Goal: Task Accomplishment & Management: Use online tool/utility

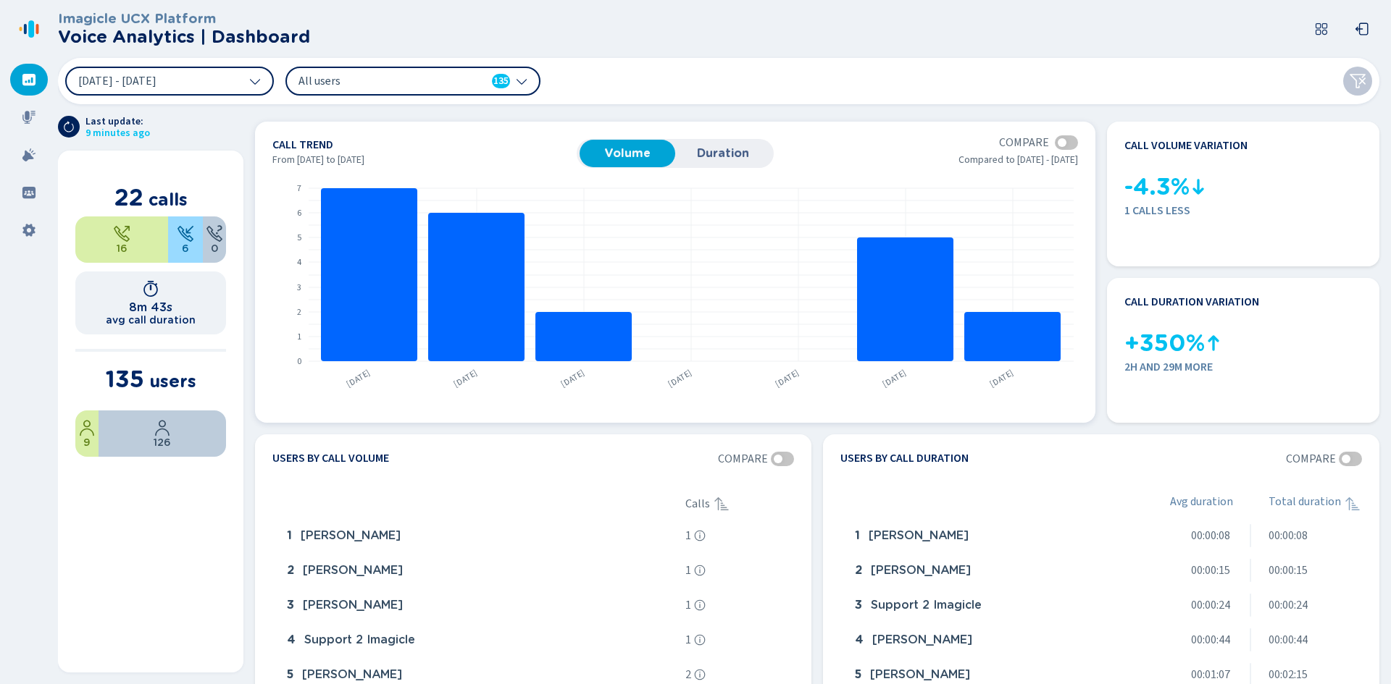
click at [703, 154] on span "Duration" at bounding box center [722, 153] width 81 height 13
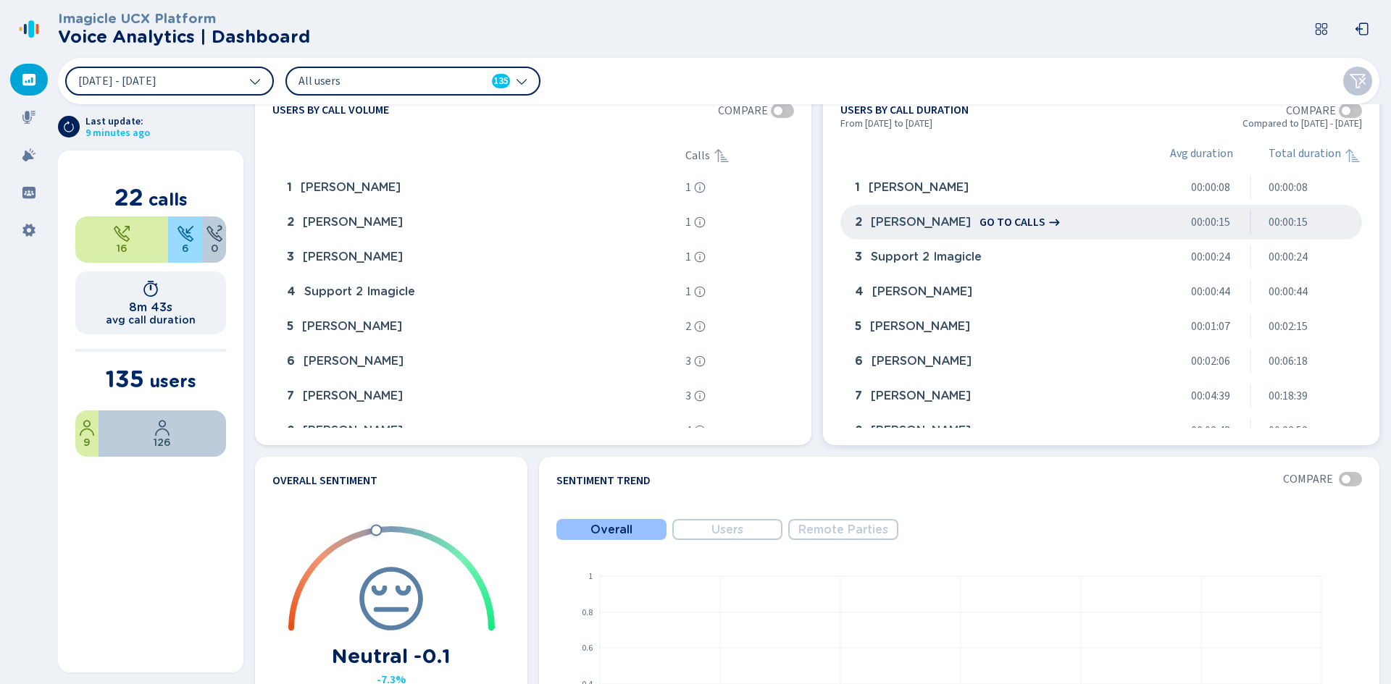
scroll to position [652, 0]
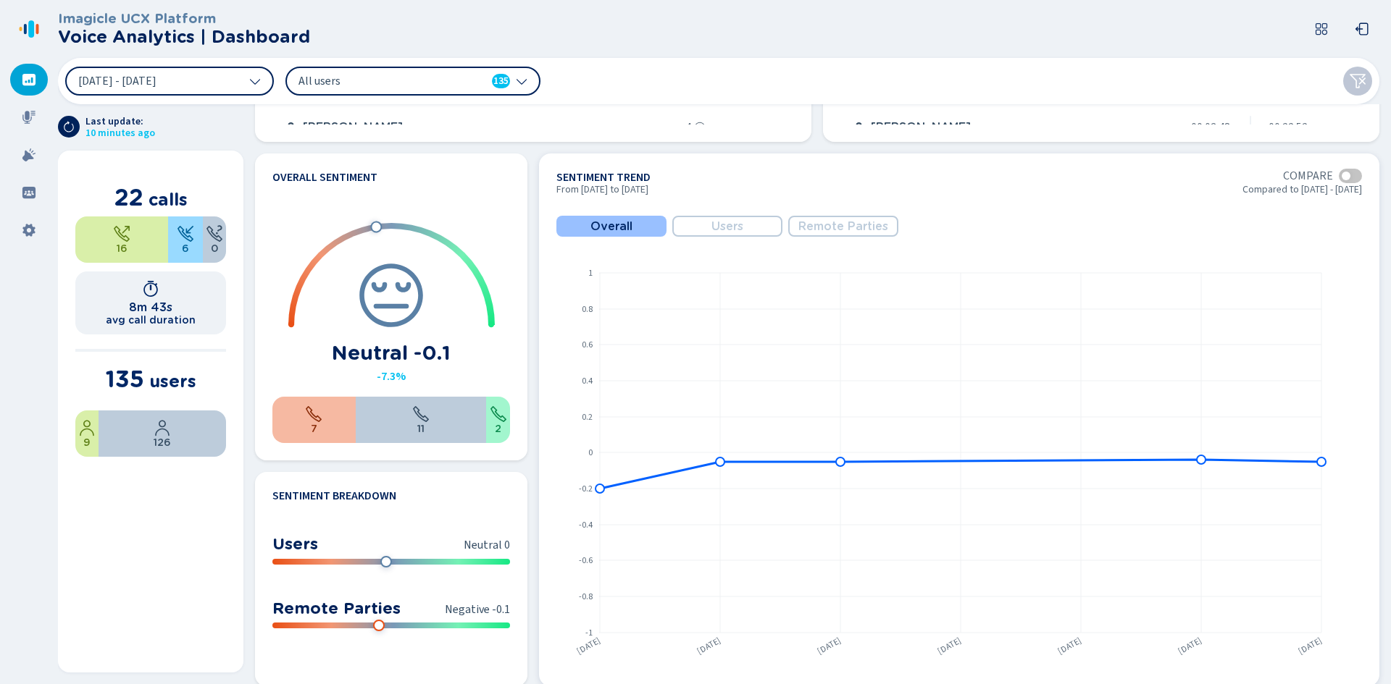
click at [690, 219] on button "Users" at bounding box center [727, 226] width 110 height 21
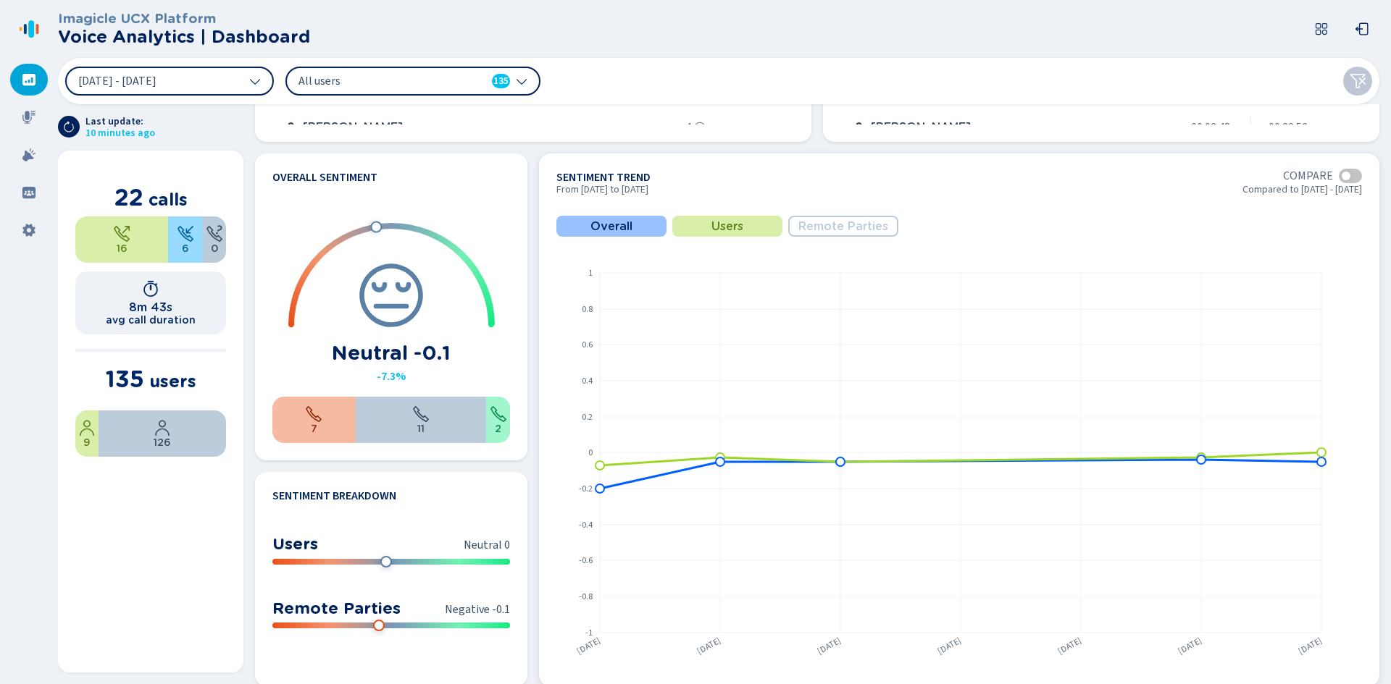
click at [817, 230] on span "Remote Parties" at bounding box center [843, 226] width 90 height 13
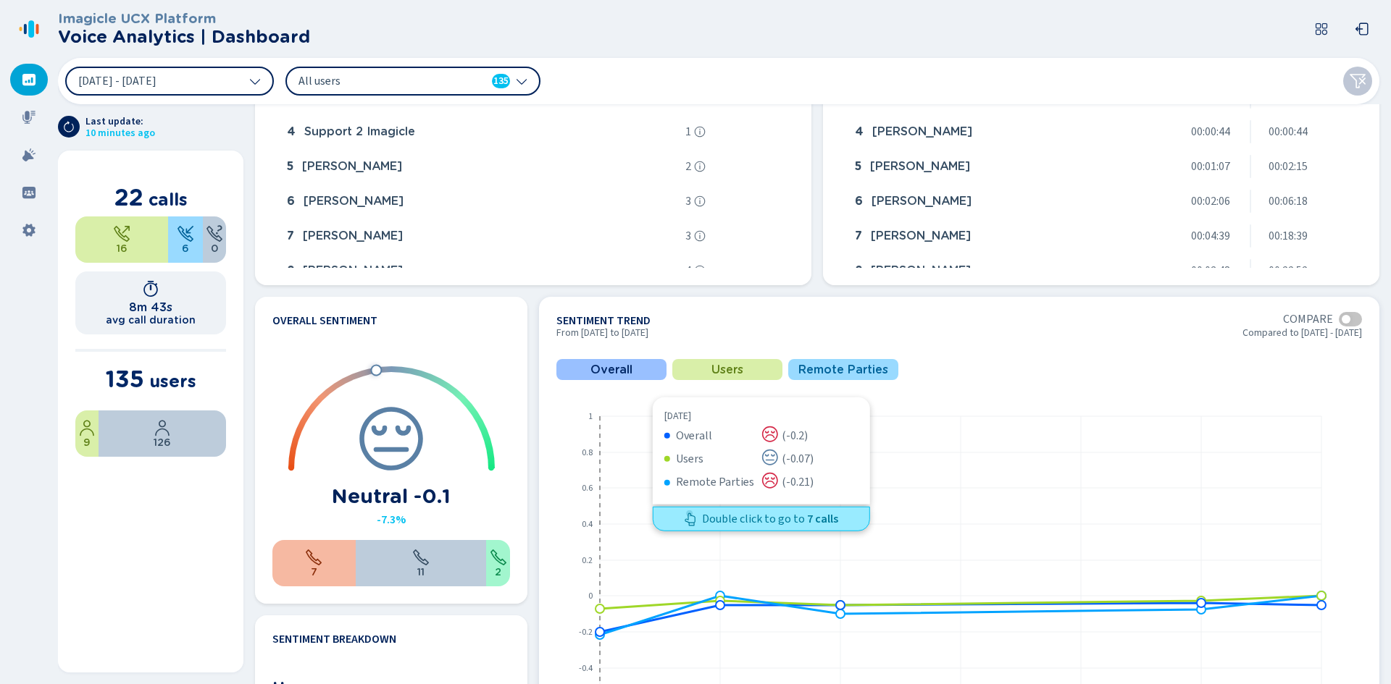
scroll to position [290, 0]
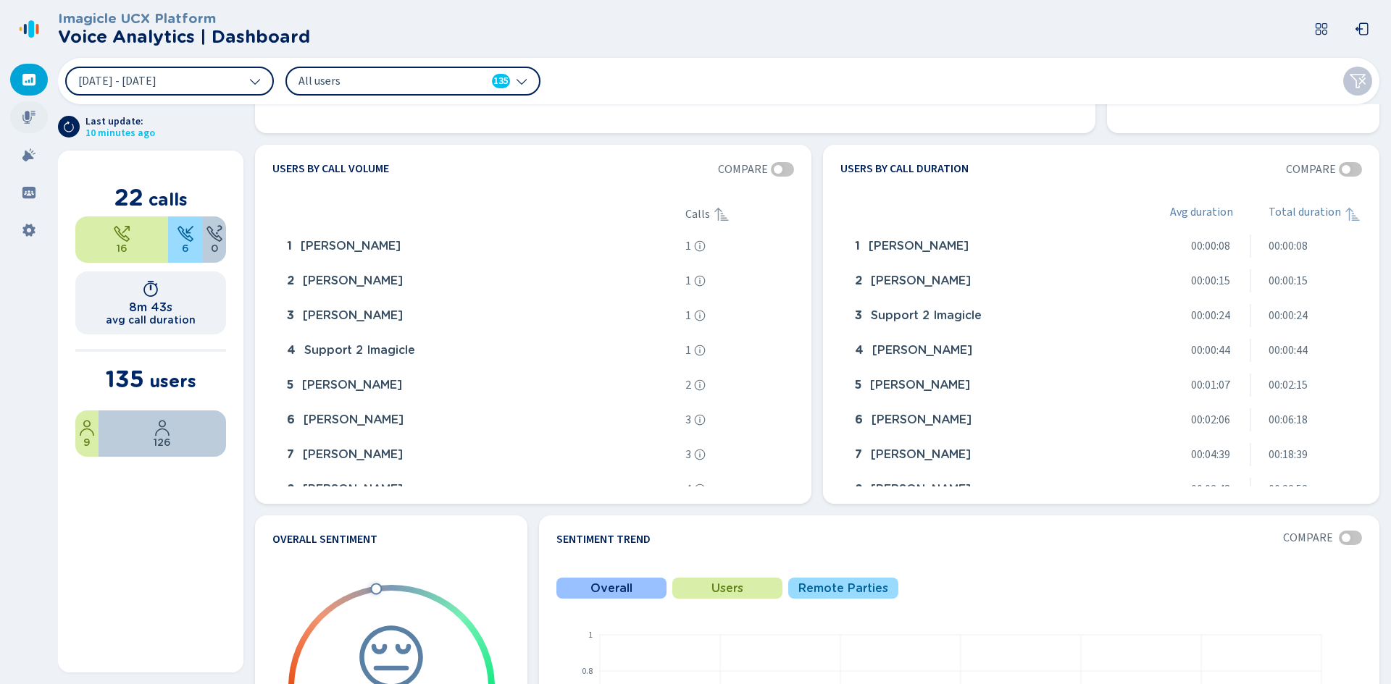
click at [24, 114] on icon at bounding box center [29, 117] width 14 height 14
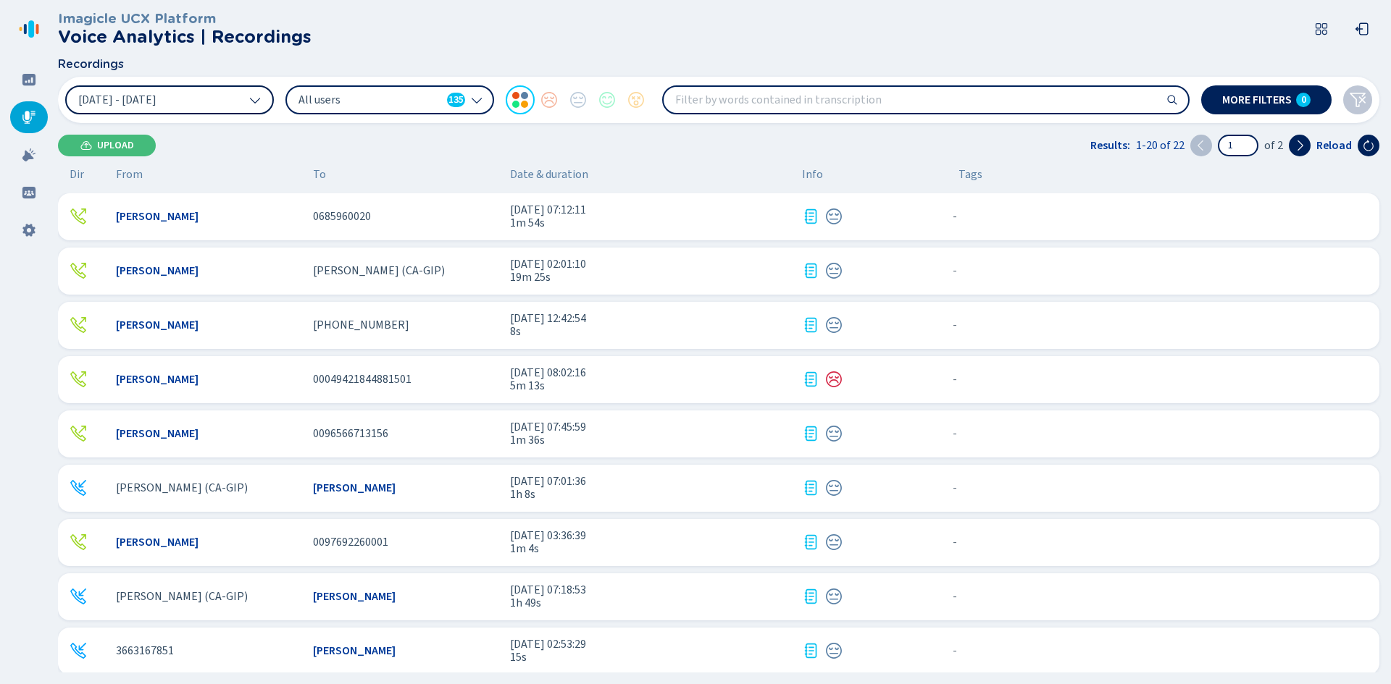
click at [247, 101] on button "[DATE] - [DATE]" at bounding box center [169, 99] width 209 height 29
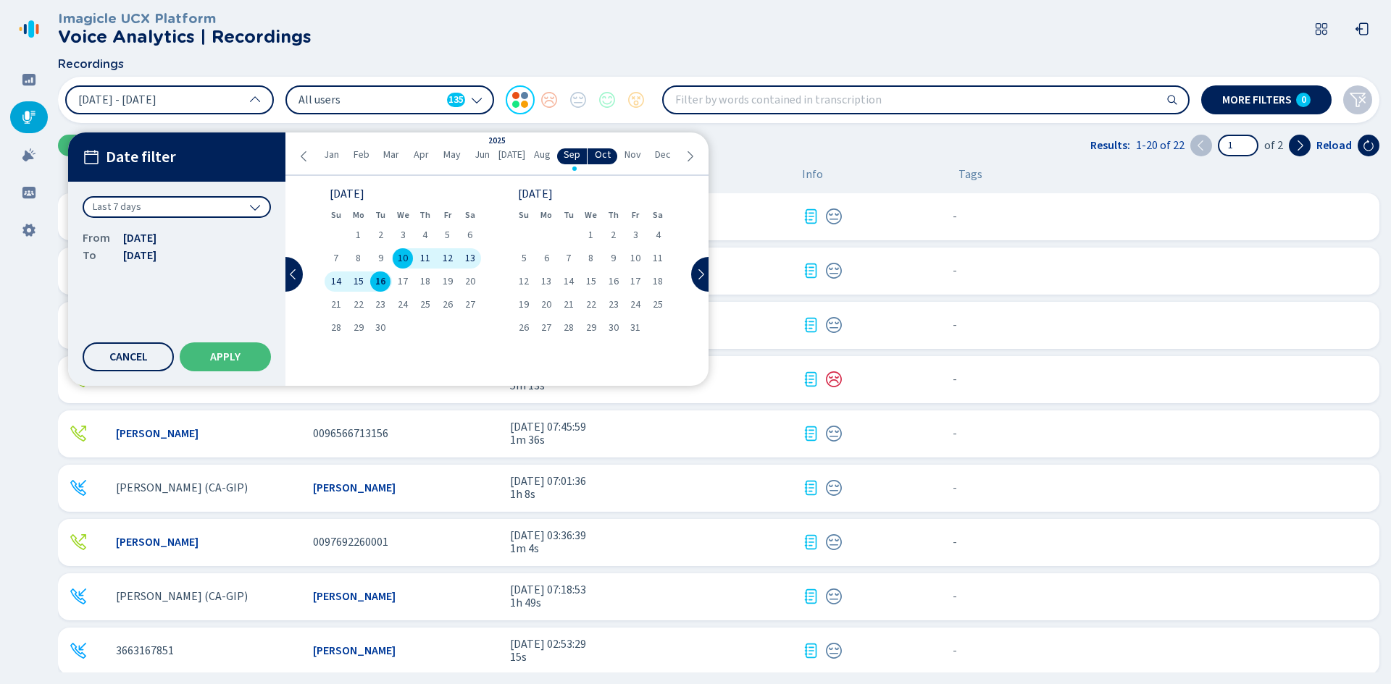
click at [300, 151] on icon at bounding box center [304, 157] width 12 height 12
click at [337, 234] on span "1" at bounding box center [335, 235] width 5 height 10
click at [690, 151] on icon at bounding box center [690, 157] width 12 height 12
click at [364, 232] on div "1" at bounding box center [358, 235] width 22 height 20
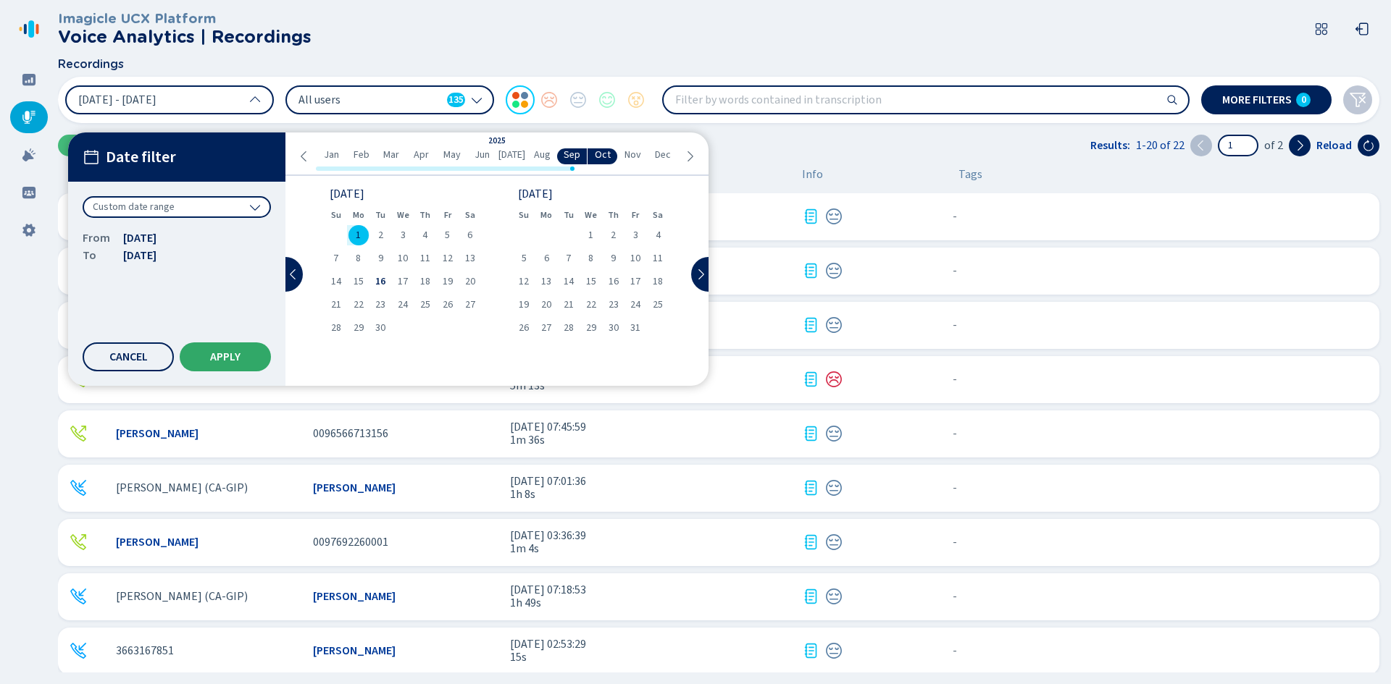
click at [223, 354] on span "Apply" at bounding box center [225, 357] width 30 height 12
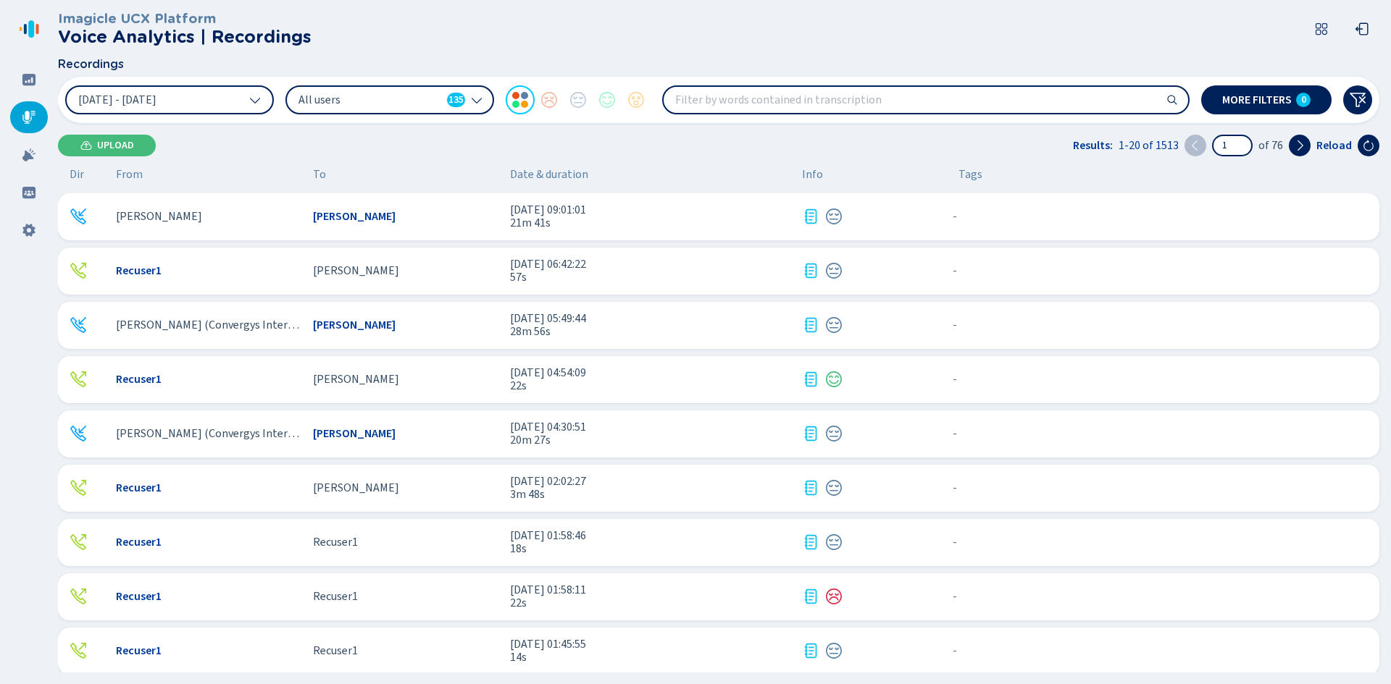
click at [401, 109] on div "All users 135" at bounding box center [389, 99] width 209 height 29
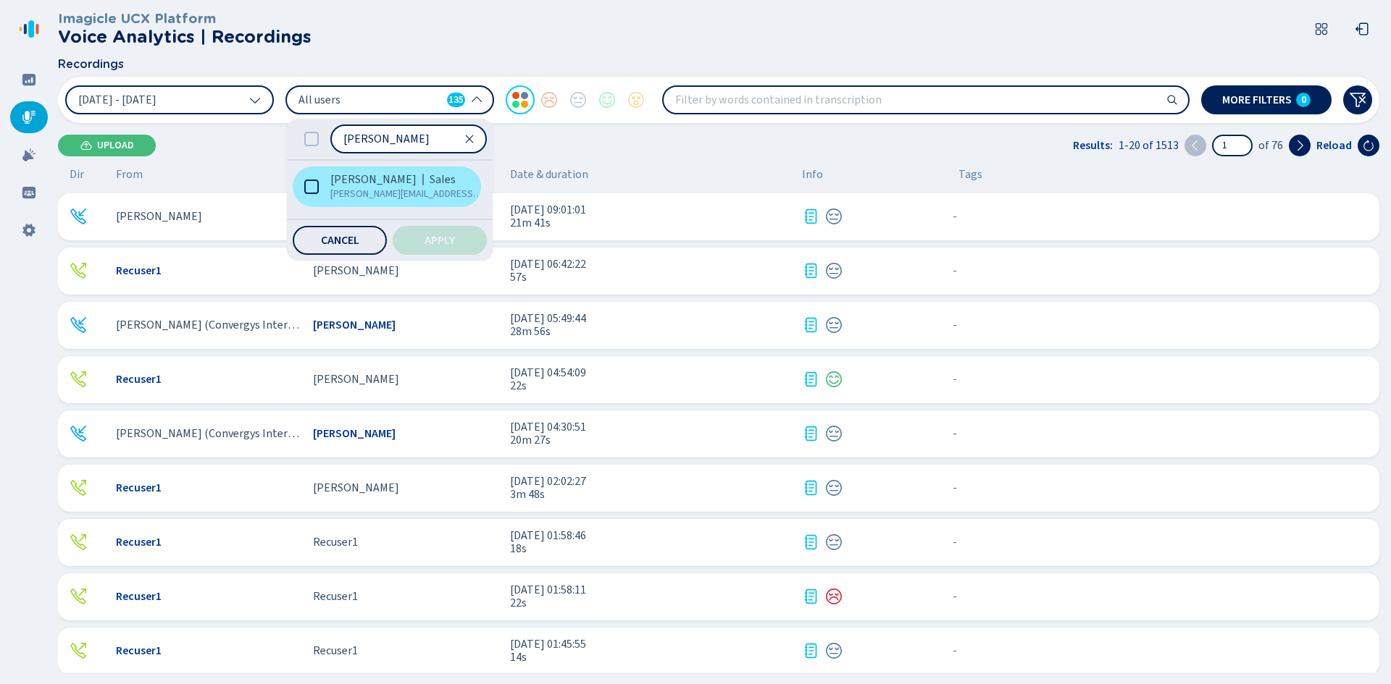
type input "[PERSON_NAME]"
click at [398, 174] on span "[PERSON_NAME]" at bounding box center [373, 179] width 86 height 14
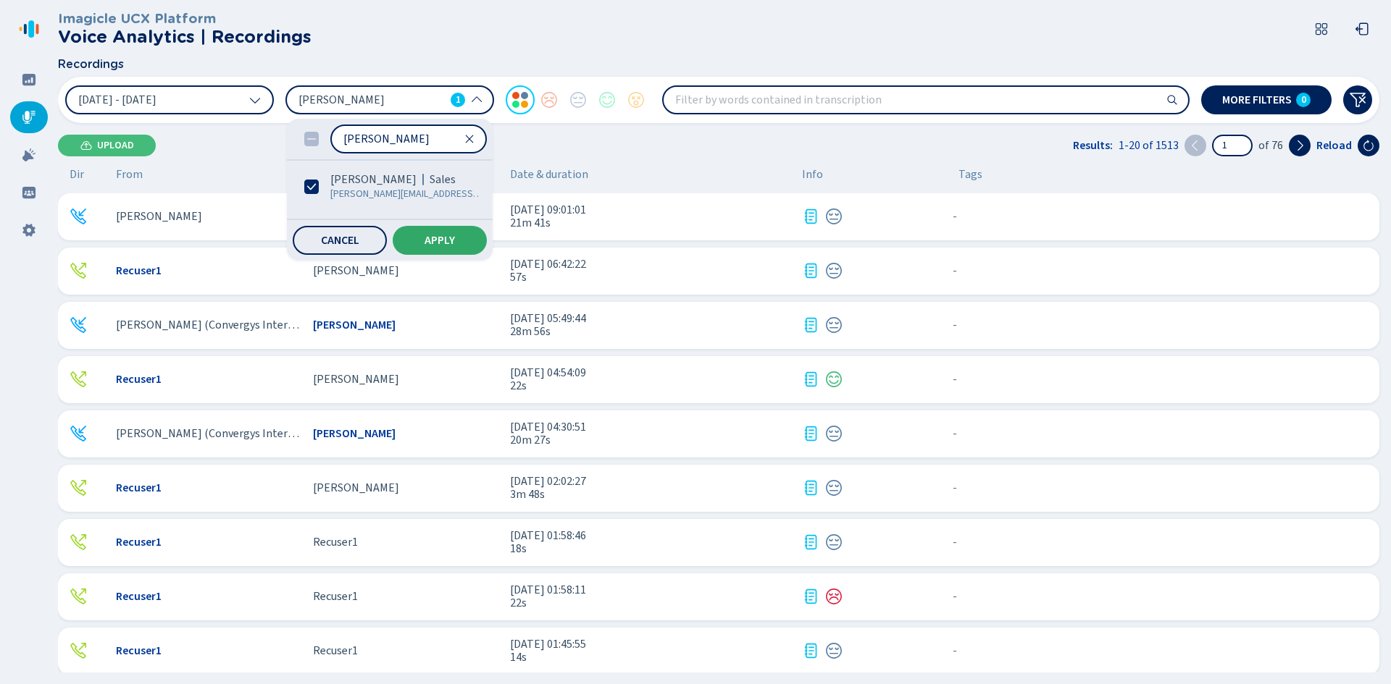
click at [453, 244] on span "Apply" at bounding box center [439, 241] width 30 height 12
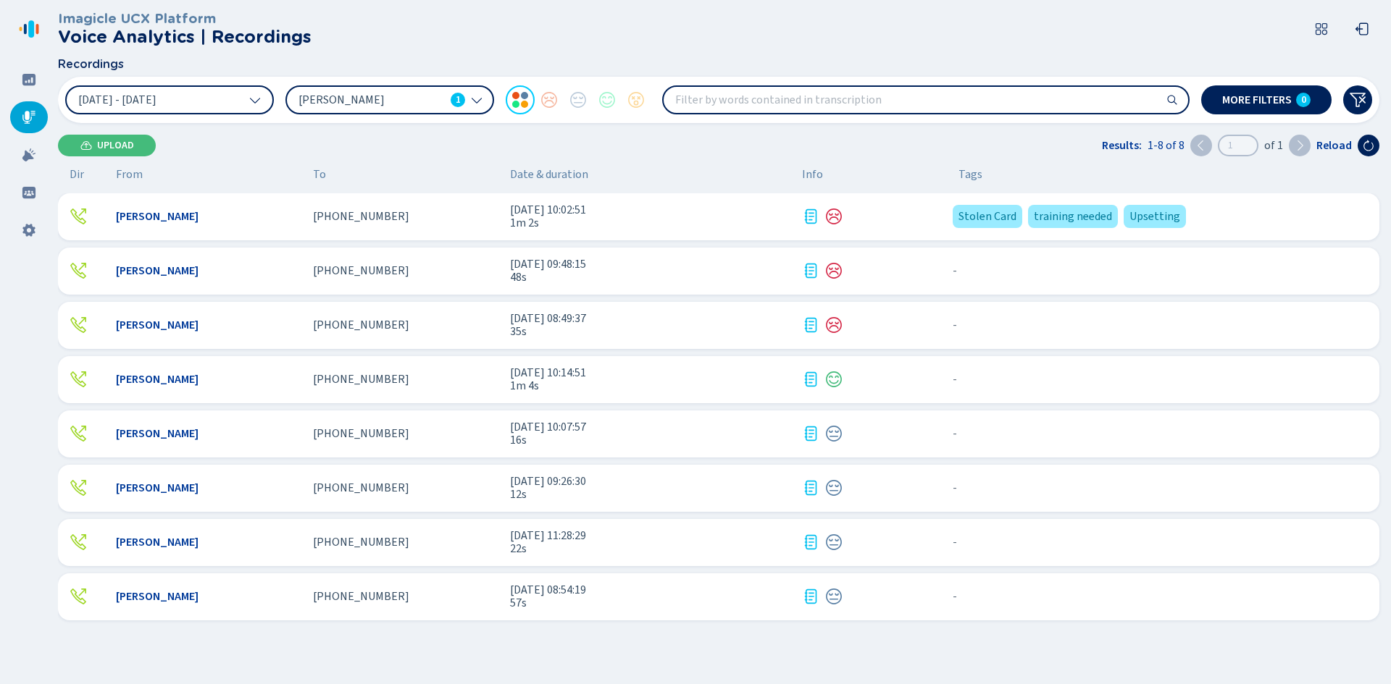
click at [716, 222] on span "1m 2s" at bounding box center [650, 223] width 280 height 13
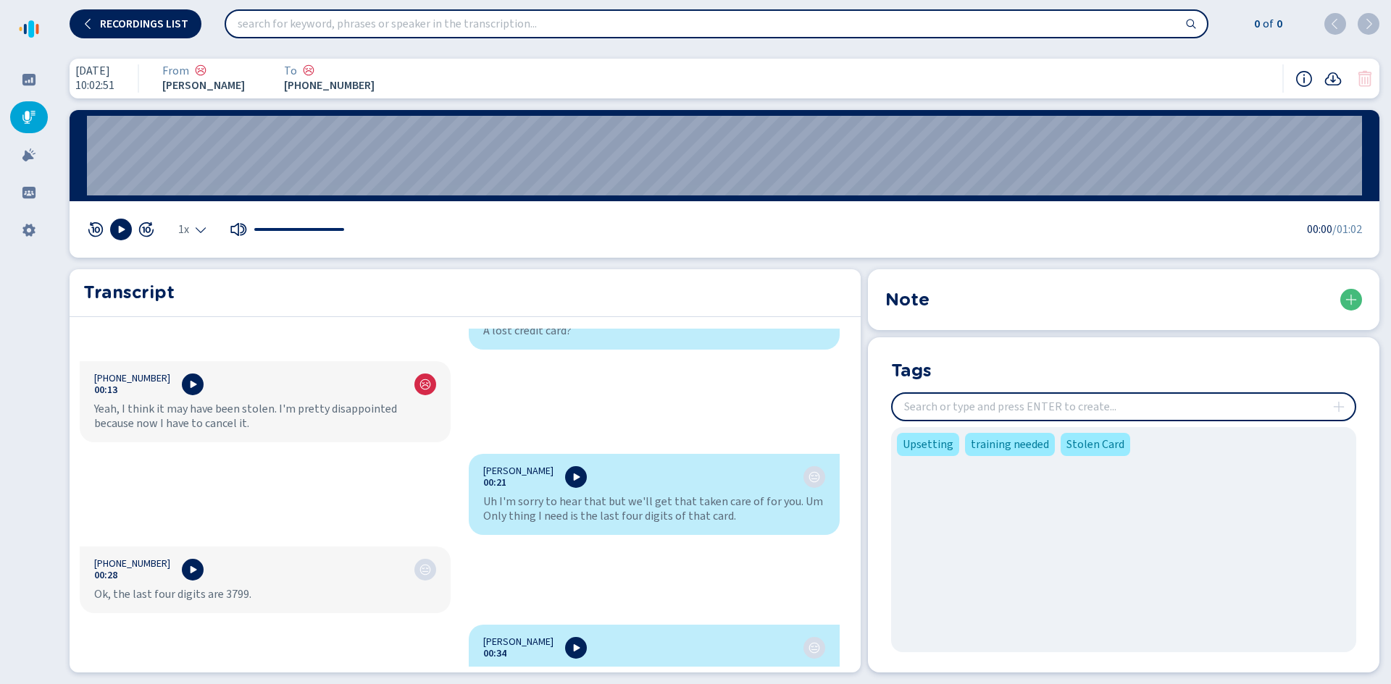
scroll to position [362, 0]
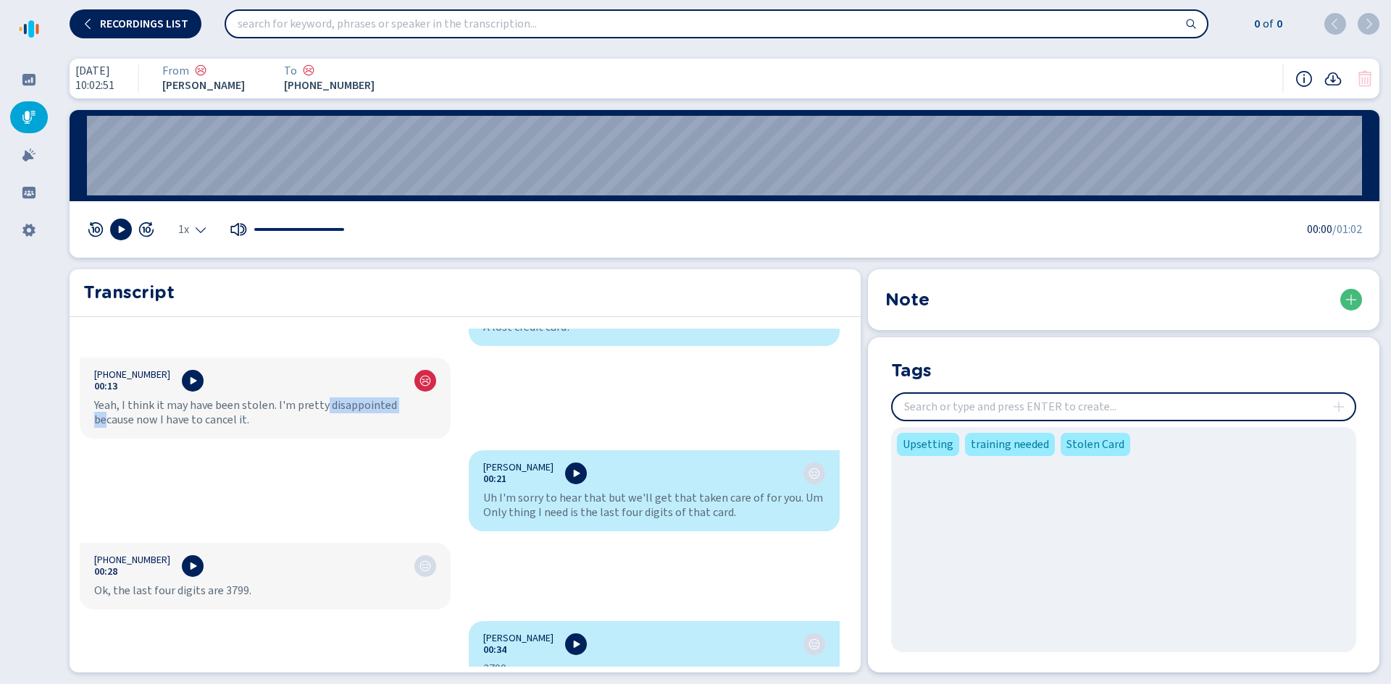
drag, startPoint x: 321, startPoint y: 406, endPoint x: 403, endPoint y: 405, distance: 82.6
click at [403, 405] on div "Yeah, I think it may have been stolen. I'm pretty disappointed because now I ha…" at bounding box center [265, 412] width 342 height 29
drag, startPoint x: 222, startPoint y: 405, endPoint x: 268, endPoint y: 408, distance: 46.5
click at [268, 408] on div "Yeah, I think it may have been stolen. I'm pretty disappointed because now I ha…" at bounding box center [265, 412] width 342 height 29
click at [272, 424] on div "Yeah, I think it may have been stolen. I'm pretty disappointed because now I ha…" at bounding box center [265, 412] width 342 height 29
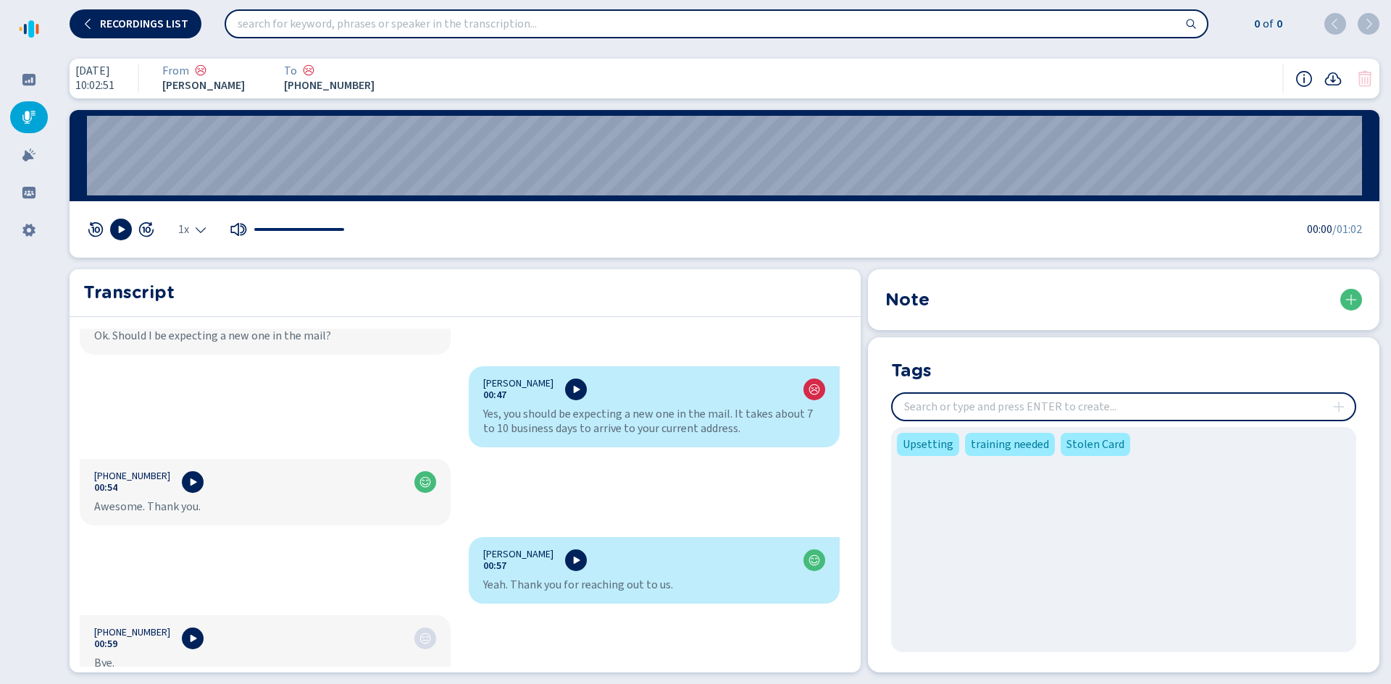
scroll to position [942, 0]
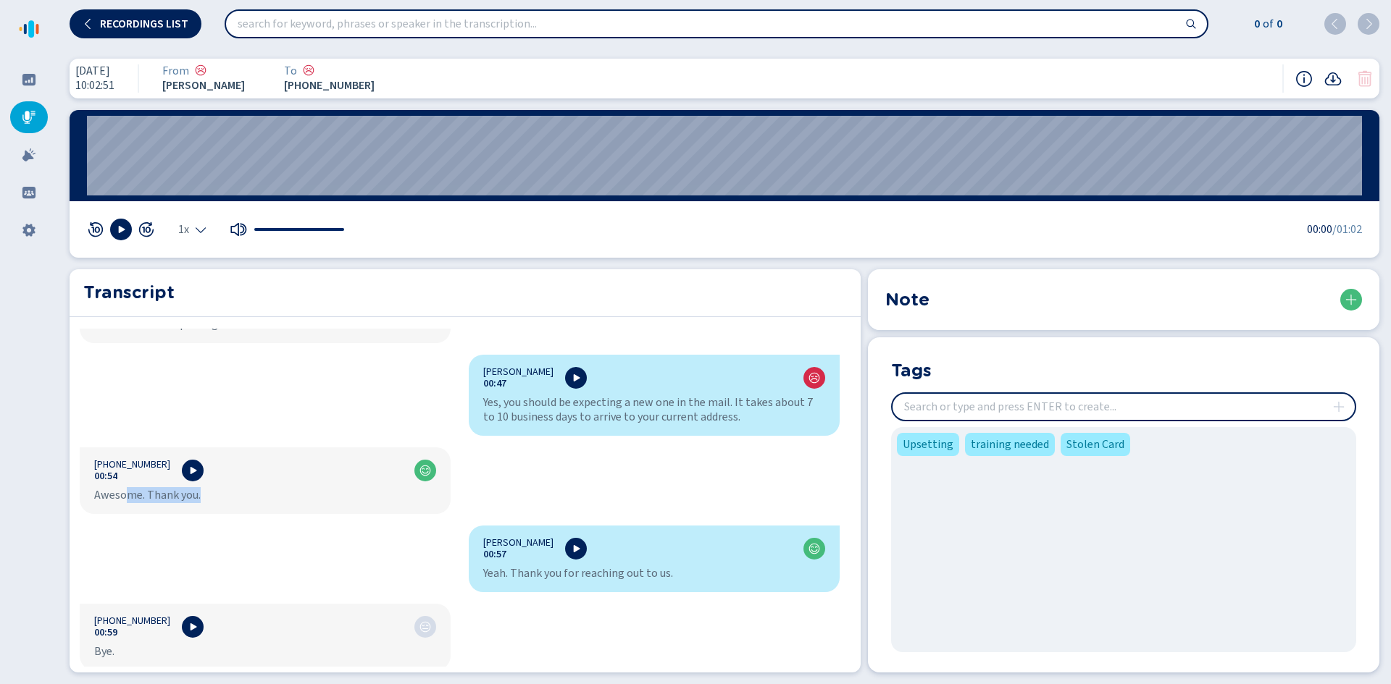
drag, startPoint x: 206, startPoint y: 496, endPoint x: 125, endPoint y: 506, distance: 81.0
click at [125, 506] on div "[PHONE_NUMBER]:54 Awesome. Thank you." at bounding box center [265, 481] width 371 height 67
click at [292, 490] on div "Awesome. Thank you." at bounding box center [265, 495] width 342 height 14
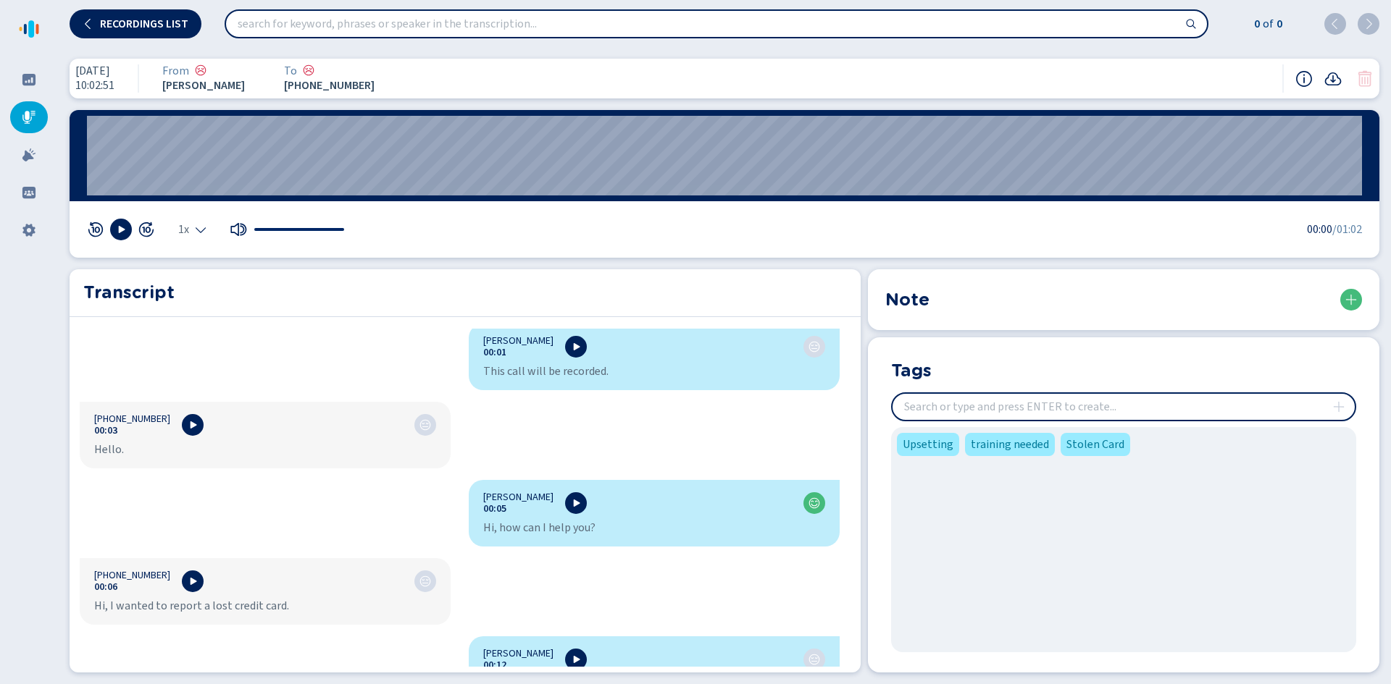
scroll to position [0, 0]
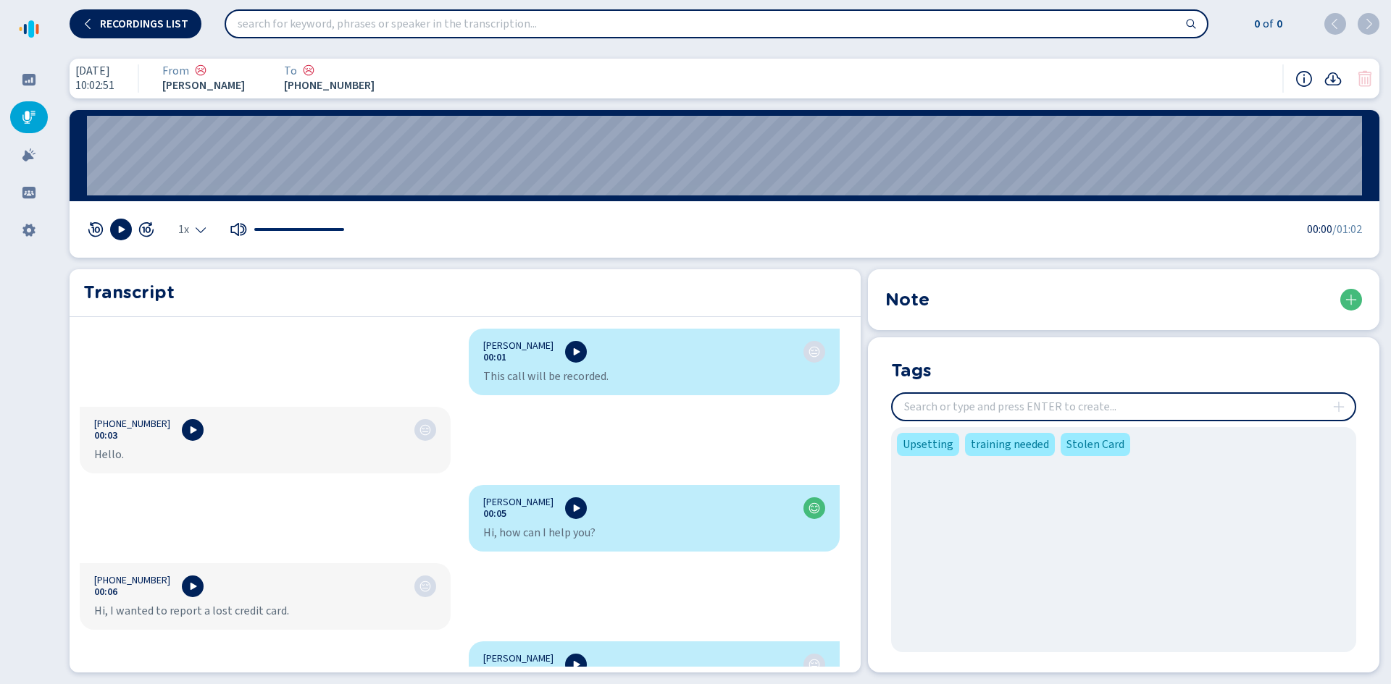
click at [934, 401] on input "insert" at bounding box center [1123, 407] width 462 height 26
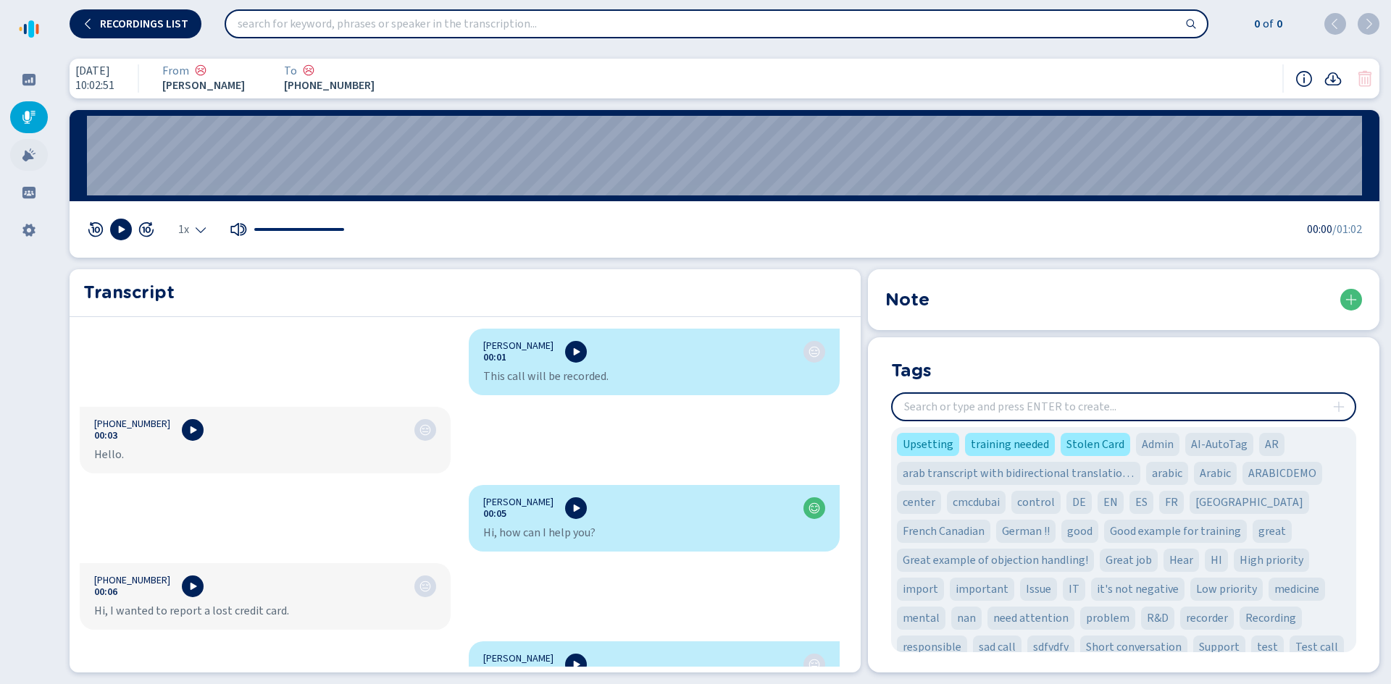
click at [26, 154] on icon at bounding box center [28, 154] width 13 height 13
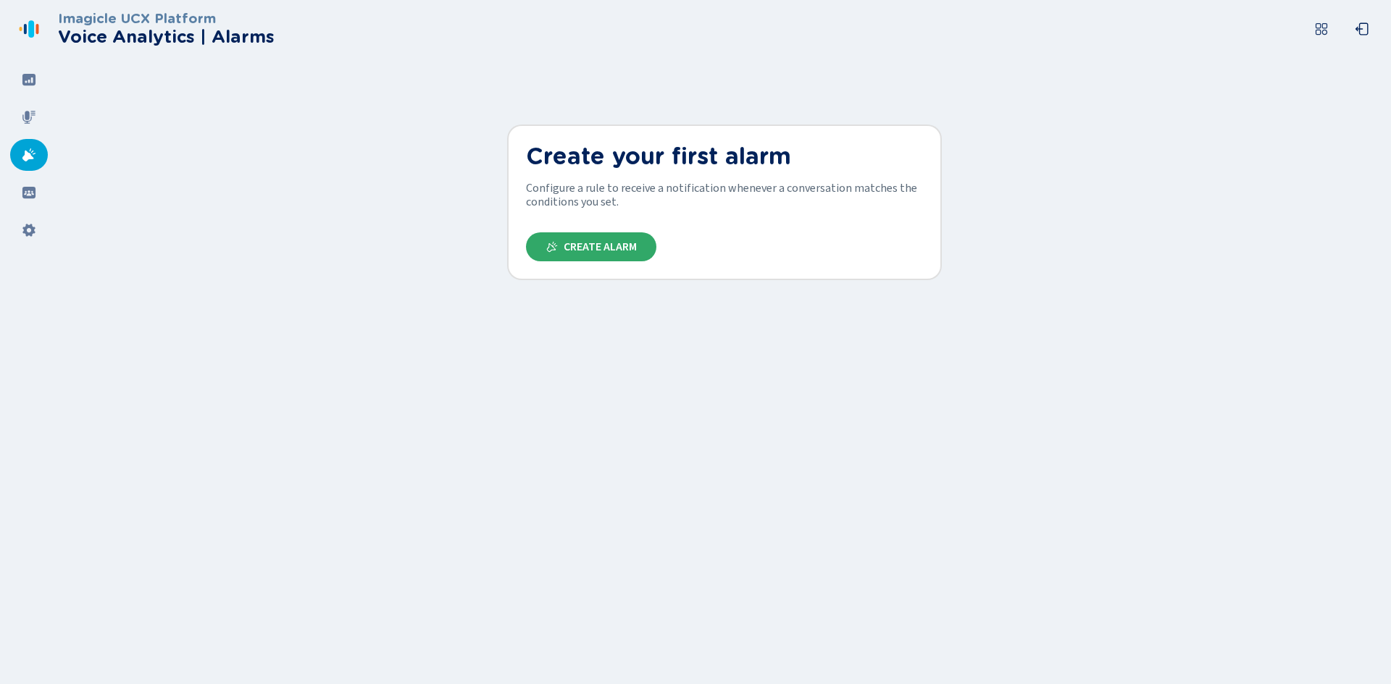
click at [605, 244] on span "Create Alarm" at bounding box center [599, 247] width 73 height 12
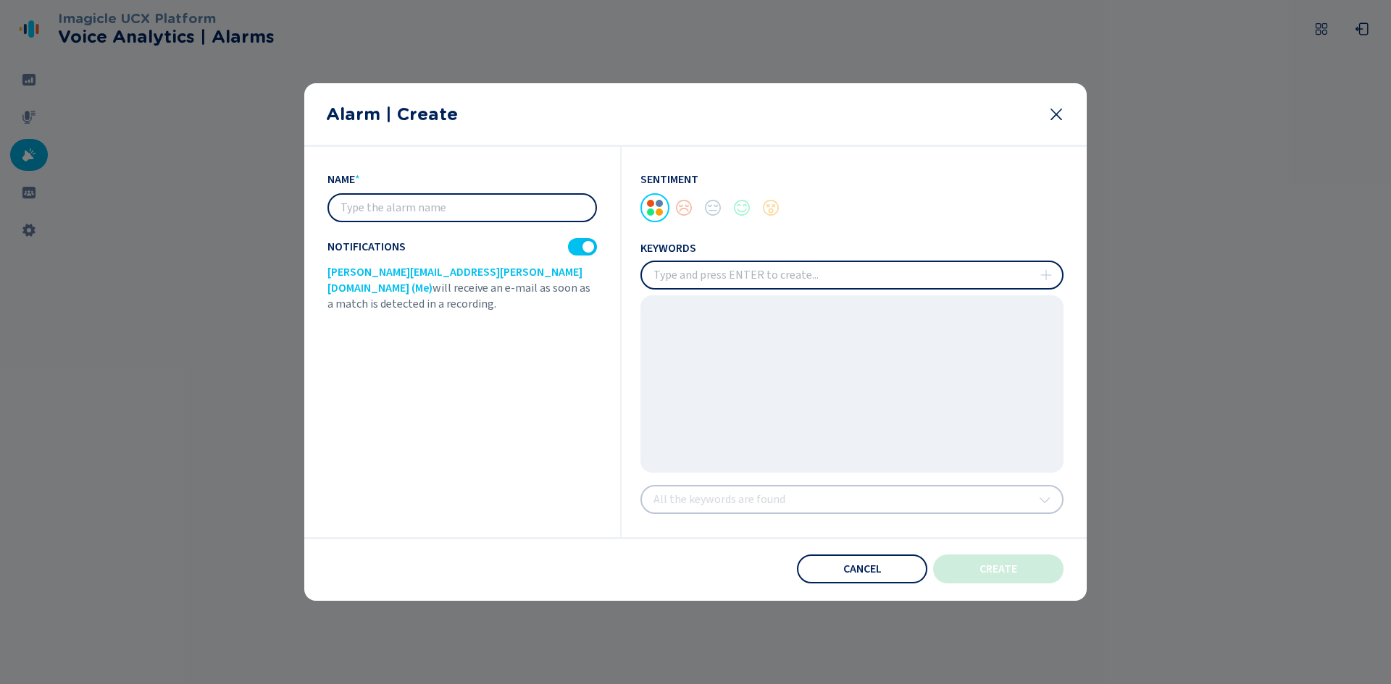
click at [1058, 104] on div "Alarm | Create" at bounding box center [695, 115] width 782 height 64
click at [1057, 111] on icon at bounding box center [1055, 114] width 17 height 17
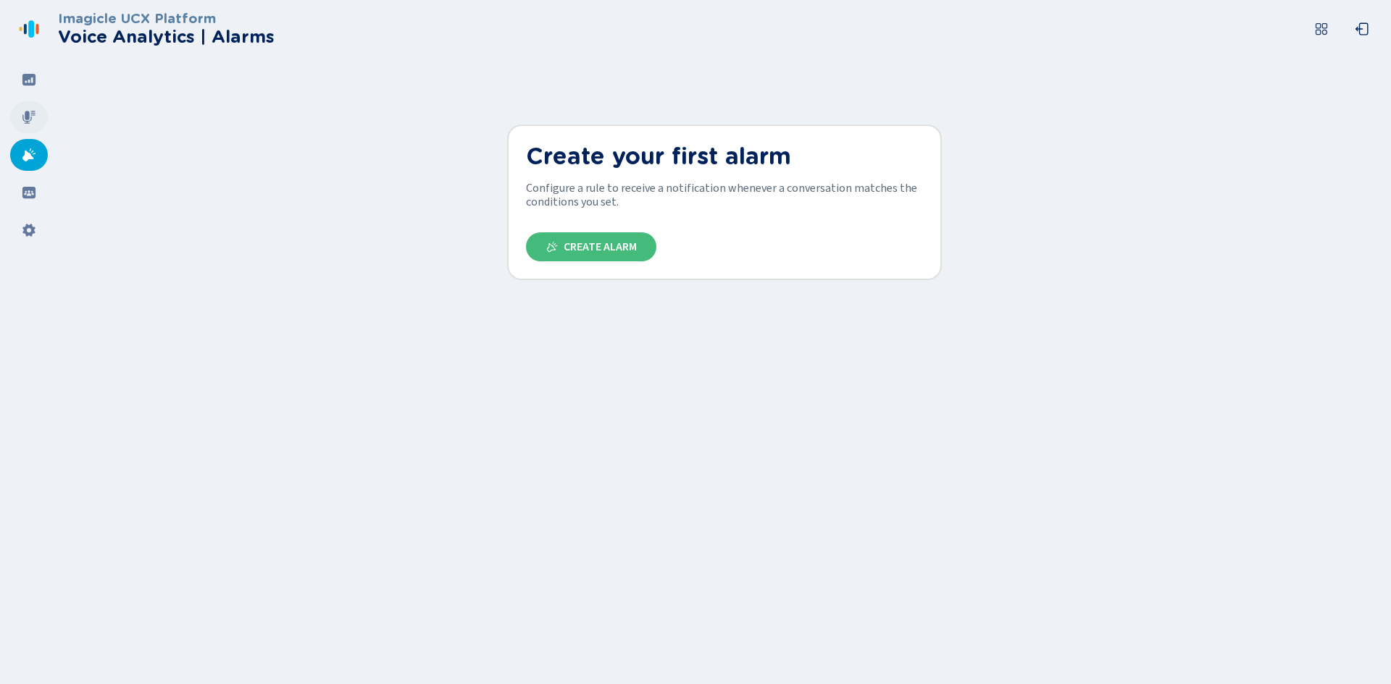
click at [18, 117] on div at bounding box center [29, 117] width 38 height 32
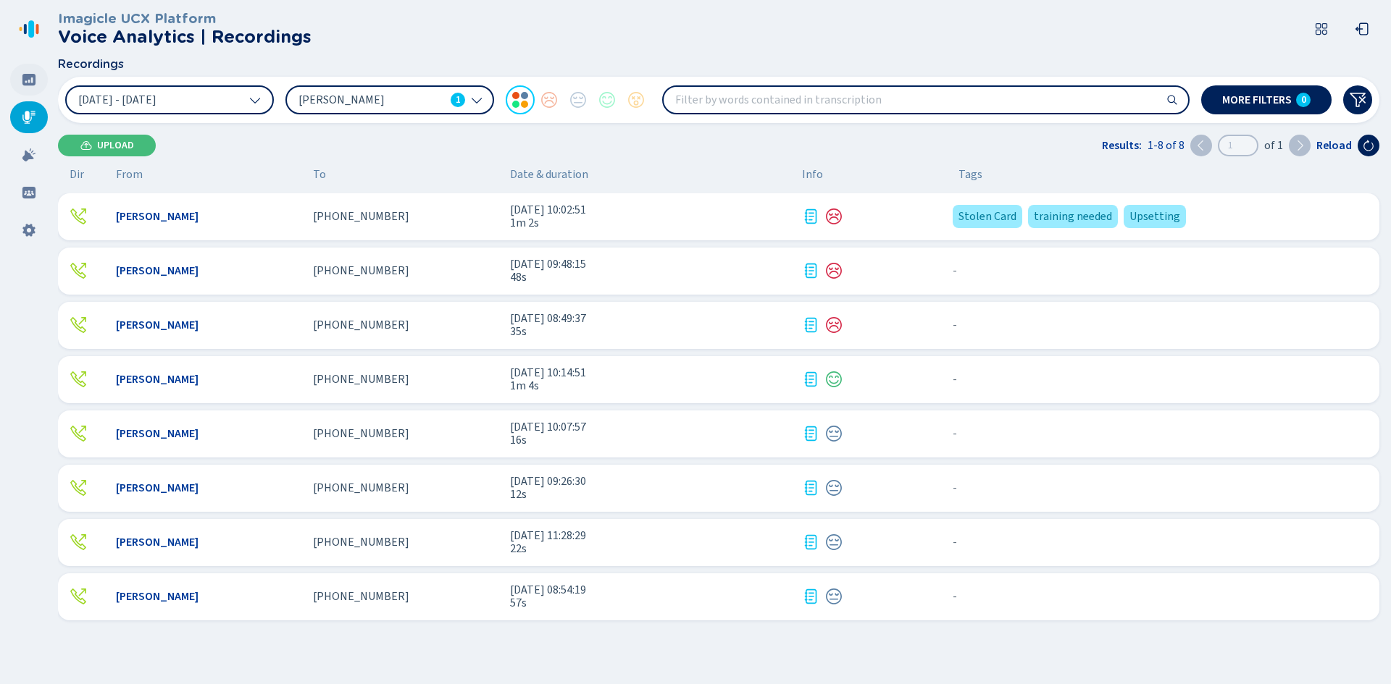
click at [23, 83] on icon at bounding box center [28, 80] width 13 height 12
